Goal: Task Accomplishment & Management: Manage account settings

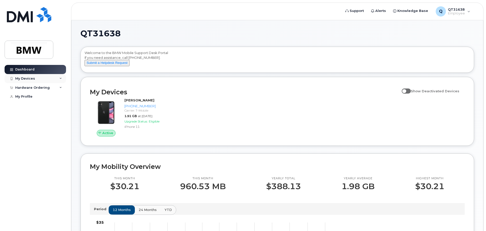
click at [28, 77] on div "My Devices" at bounding box center [25, 79] width 20 height 4
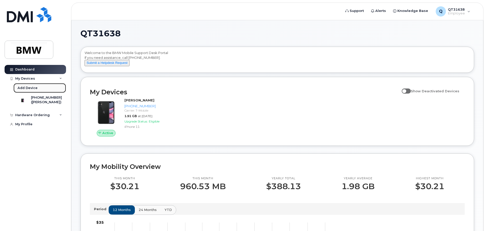
click at [28, 88] on div "Add Device" at bounding box center [28, 88] width 20 height 5
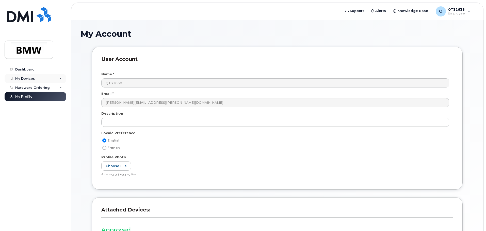
click at [61, 78] on icon at bounding box center [60, 78] width 3 height 3
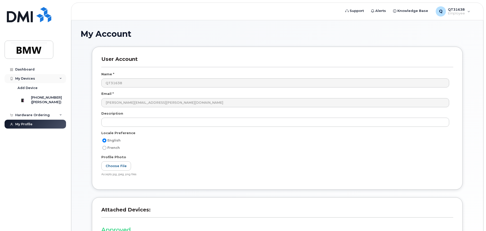
click at [22, 79] on div "My Devices" at bounding box center [25, 79] width 20 height 4
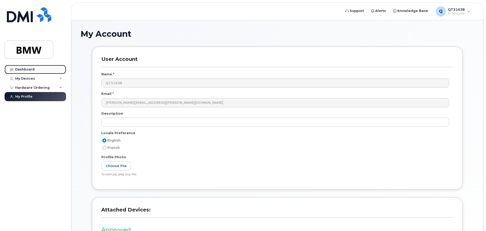
click at [20, 70] on div "Dashboard" at bounding box center [24, 70] width 19 height 4
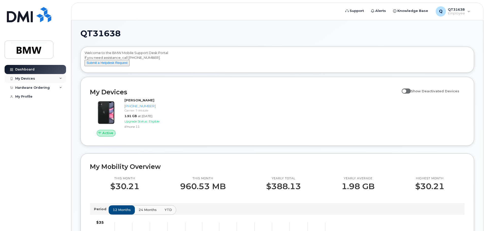
click at [60, 78] on icon at bounding box center [60, 78] width 3 height 3
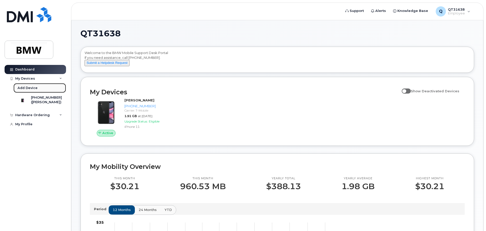
click at [27, 87] on div "Add Device" at bounding box center [28, 88] width 20 height 5
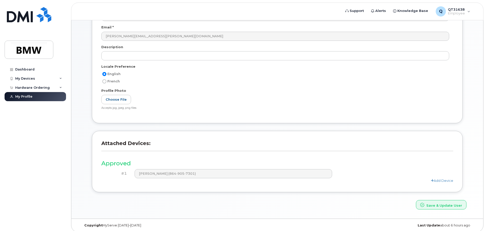
scroll to position [70, 0]
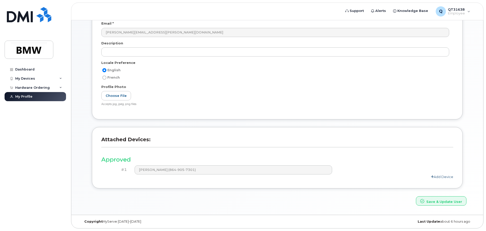
click at [446, 177] on link "Add Device" at bounding box center [442, 177] width 22 height 4
